Goal: Find specific page/section: Find specific page/section

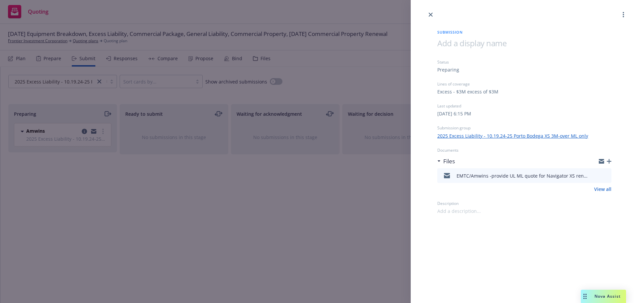
drag, startPoint x: 432, startPoint y: 15, endPoint x: 427, endPoint y: 11, distance: 6.0
click at [432, 15] on icon "close" at bounding box center [431, 15] width 4 height 4
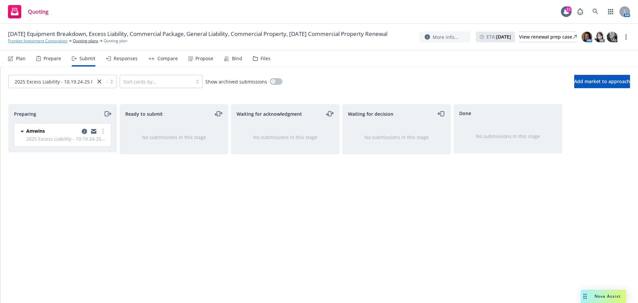
click at [49, 44] on link "Frontier Investment Corporation" at bounding box center [37, 41] width 59 height 6
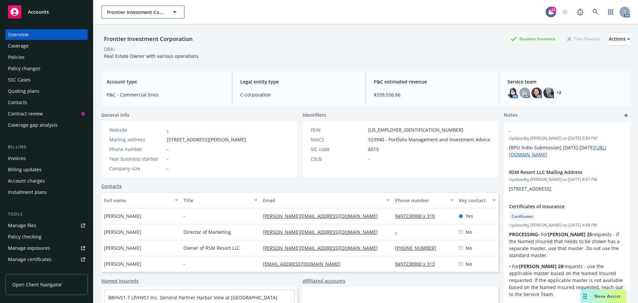
click at [118, 13] on span "Frontier Investment Corporation" at bounding box center [135, 12] width 57 height 7
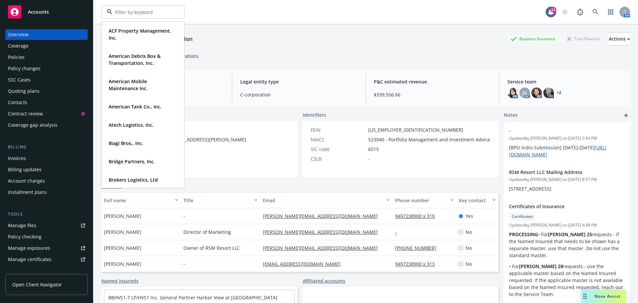
type input "j"
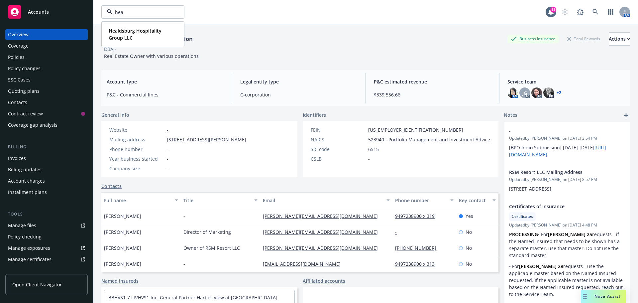
type input "heal"
click at [134, 35] on span "Healdsburg Hospitality Group LLC" at bounding box center [142, 34] width 67 height 14
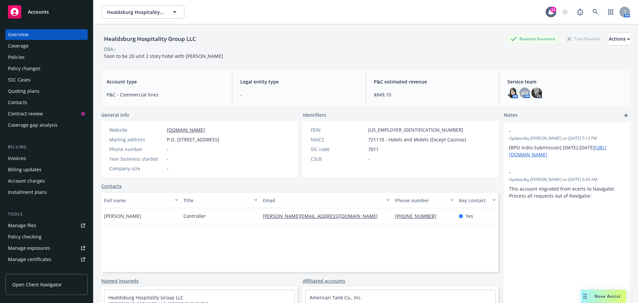
click at [20, 59] on div "Policies" at bounding box center [16, 57] width 17 height 11
